Goal: Complete application form

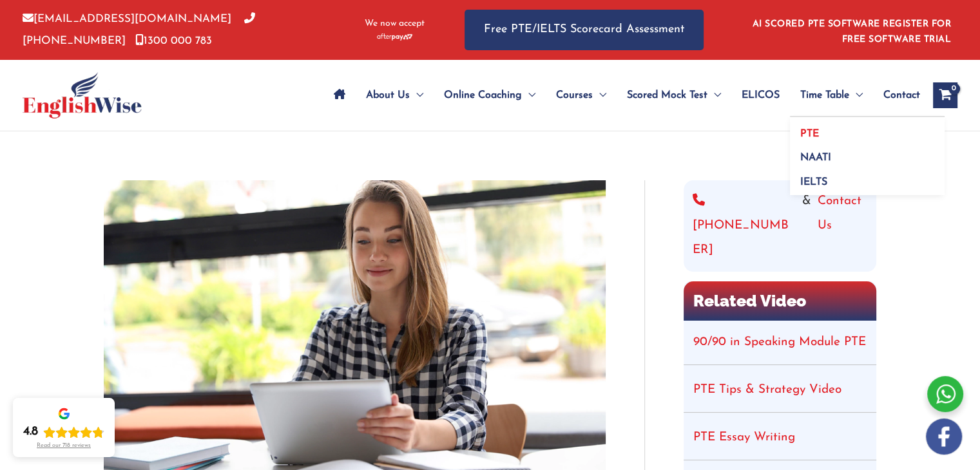
click at [833, 128] on link "PTE" at bounding box center [867, 129] width 155 height 24
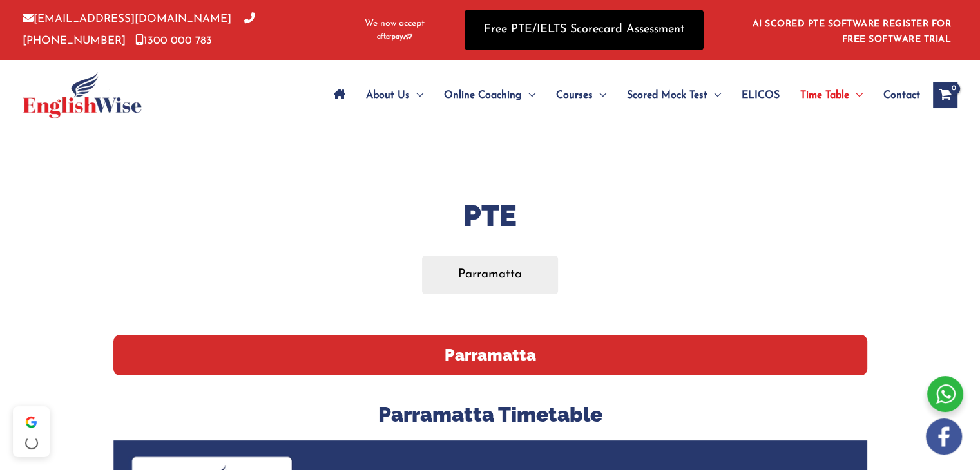
click at [558, 30] on link "Free PTE/IELTS Scorecard Assessment" at bounding box center [583, 30] width 239 height 41
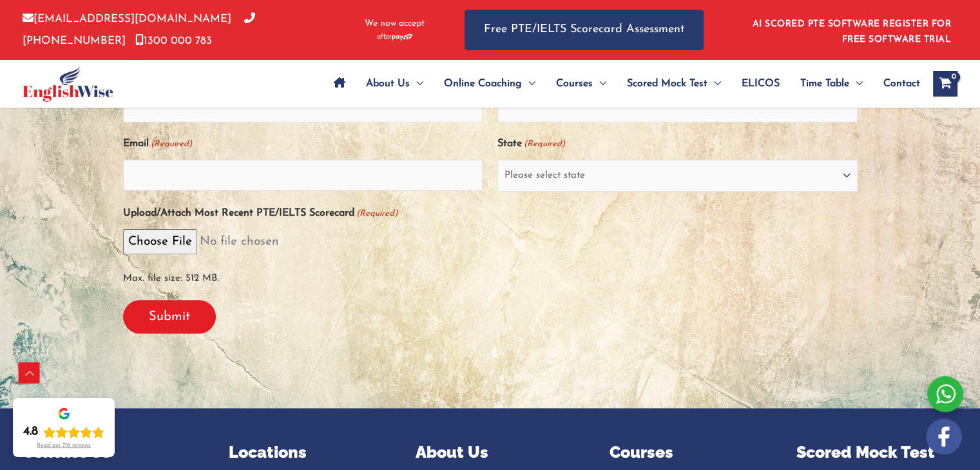
scroll to position [367, 0]
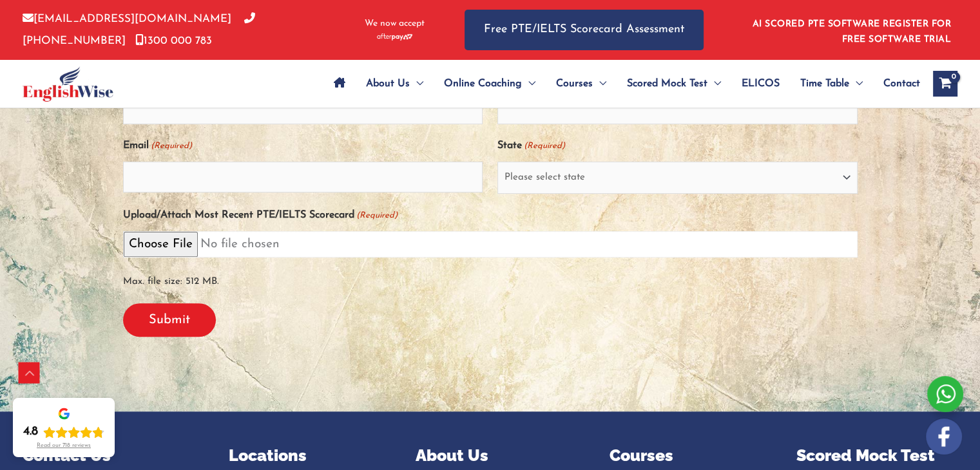
click at [157, 245] on input "Upload/Attach Most Recent PTE/IELTS Scorecard (Required)" at bounding box center [490, 244] width 734 height 26
type input "C:\fakepath\Rohit Deepakkumar_Mane_511847360.pdf"
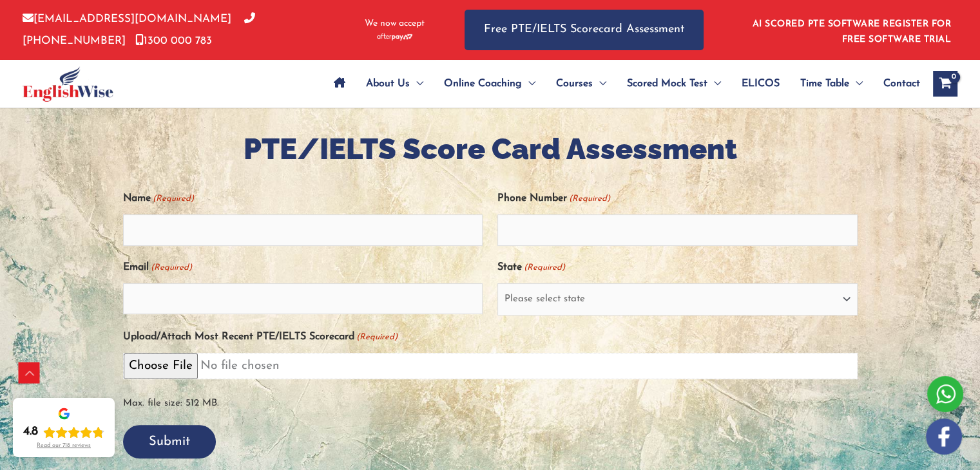
scroll to position [238, 0]
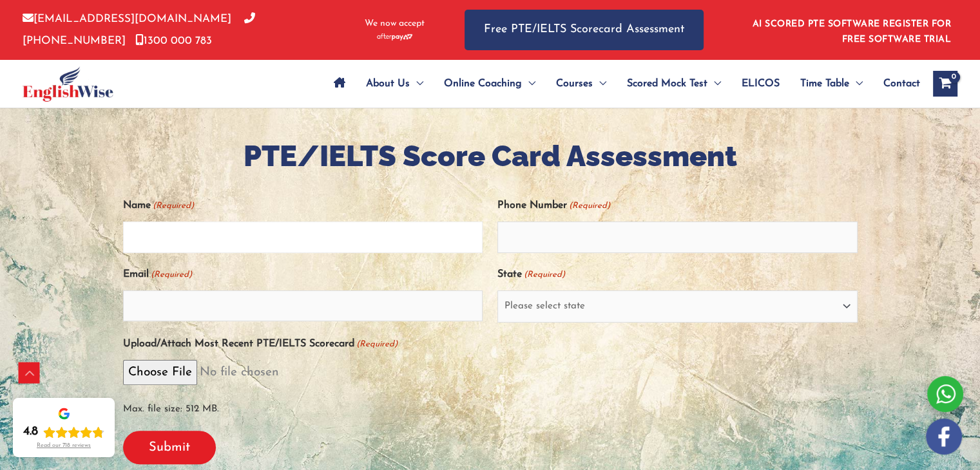
click at [249, 243] on input "Name (Required)" at bounding box center [303, 237] width 360 height 31
type input "Rohit Mane"
type input "08421834343"
type input "[EMAIL_ADDRESS][DOMAIN_NAME]"
click at [512, 238] on input "08421834343" at bounding box center [677, 237] width 360 height 31
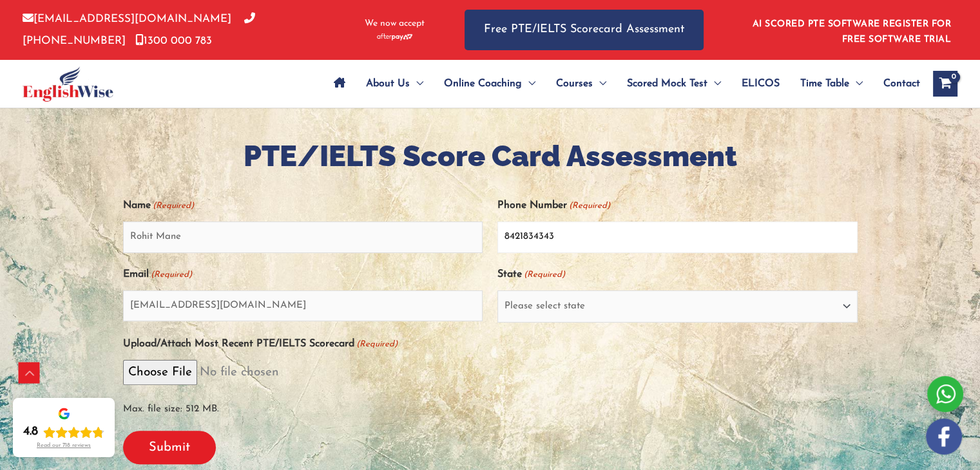
type input "8421834343"
click at [539, 311] on select "Please select state [GEOGRAPHIC_DATA] ([GEOGRAPHIC_DATA]) [GEOGRAPHIC_DATA] ([G…" at bounding box center [677, 306] width 360 height 32
click at [441, 421] on div "Submit" at bounding box center [490, 448] width 734 height 54
click at [160, 444] on input "Submit" at bounding box center [169, 447] width 93 height 33
click at [590, 328] on div "Name (Required) Rohit Mane Phone Number (Required) [PHONE_NUMBER] Email (Requir…" at bounding box center [490, 308] width 734 height 226
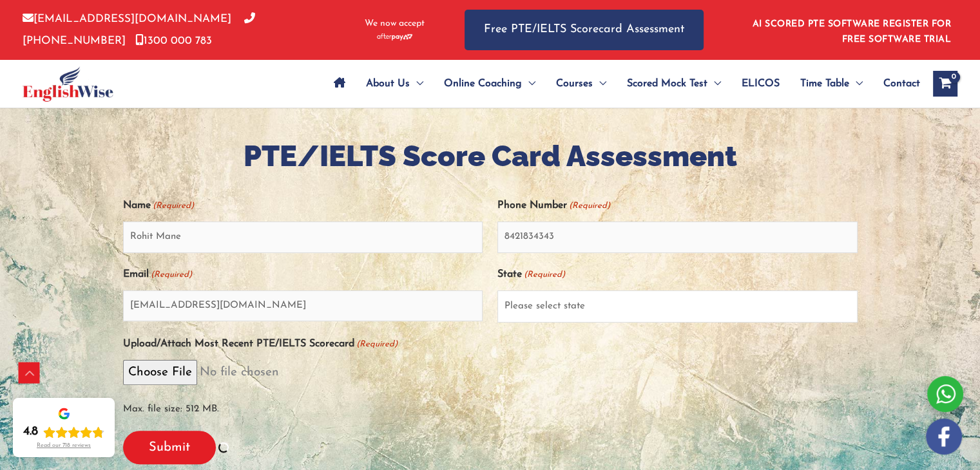
click at [597, 307] on select "Please select state [GEOGRAPHIC_DATA] ([GEOGRAPHIC_DATA]) [GEOGRAPHIC_DATA] ([G…" at bounding box center [677, 306] width 360 height 32
select select "[GEOGRAPHIC_DATA] ([GEOGRAPHIC_DATA])"
click at [497, 290] on select "Please select state [GEOGRAPHIC_DATA] ([GEOGRAPHIC_DATA]) [GEOGRAPHIC_DATA] ([G…" at bounding box center [677, 306] width 360 height 32
click at [198, 441] on input "Submit" at bounding box center [169, 447] width 93 height 33
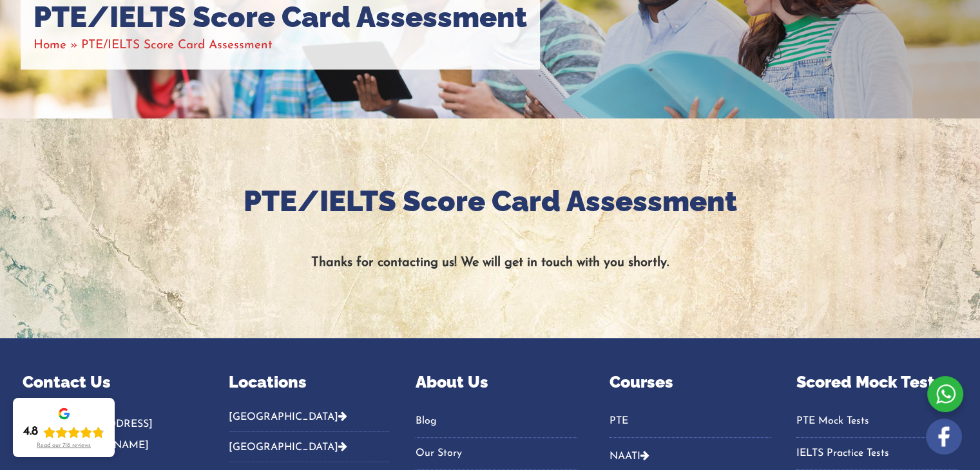
scroll to position [0, 0]
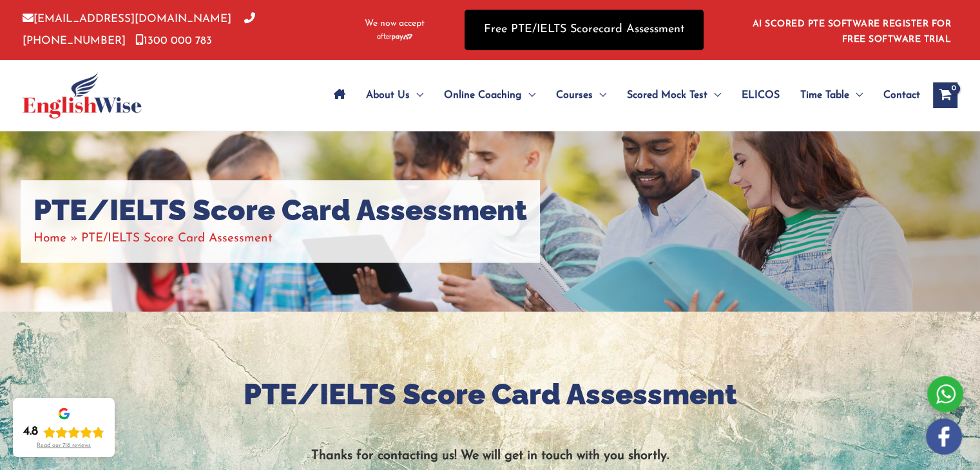
click at [654, 42] on link "Free PTE/IELTS Scorecard Assessment" at bounding box center [583, 30] width 239 height 41
